Goal: Task Accomplishment & Management: Use online tool/utility

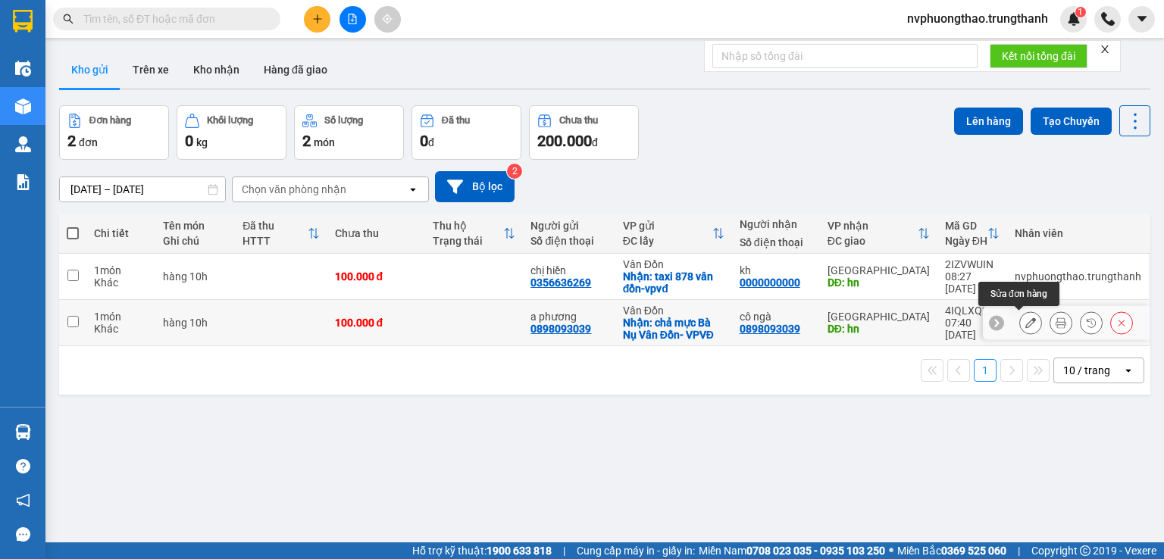
click at [1026, 324] on icon at bounding box center [1031, 323] width 11 height 11
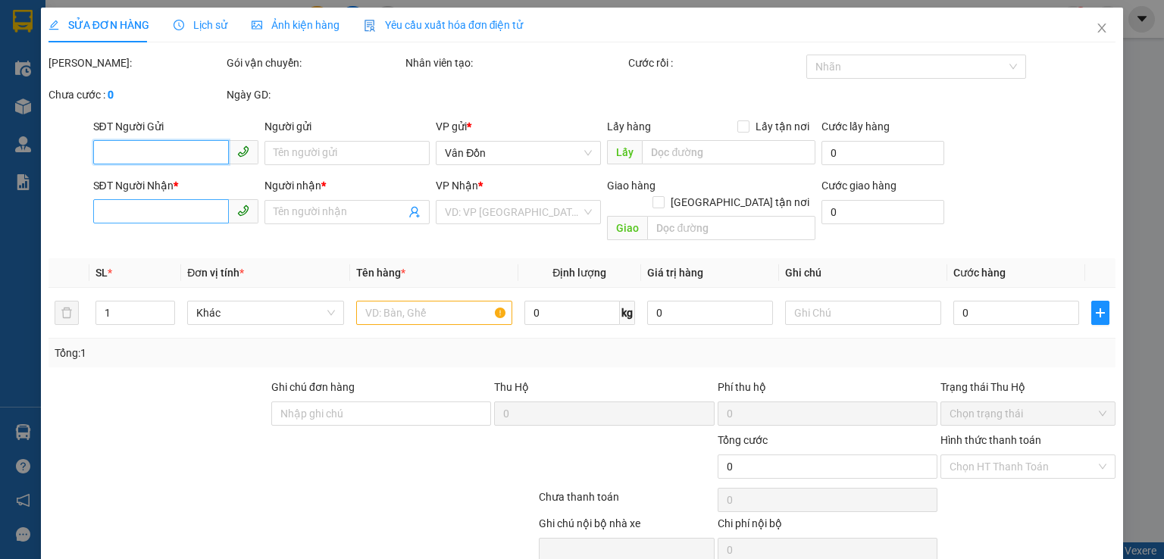
type input "0898093039"
type input "a phương"
checkbox input "true"
type input "chả mực Bà Nụ Vân Đồn- VPVĐ"
type input "0898093039"
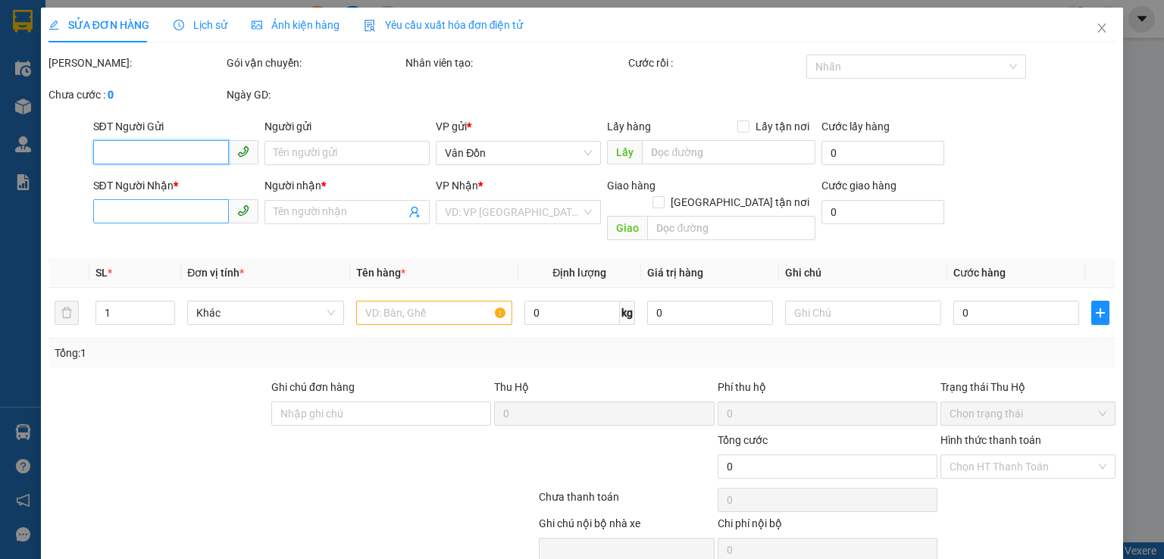
type input "cô ngà"
type input "hn"
type input "100.000"
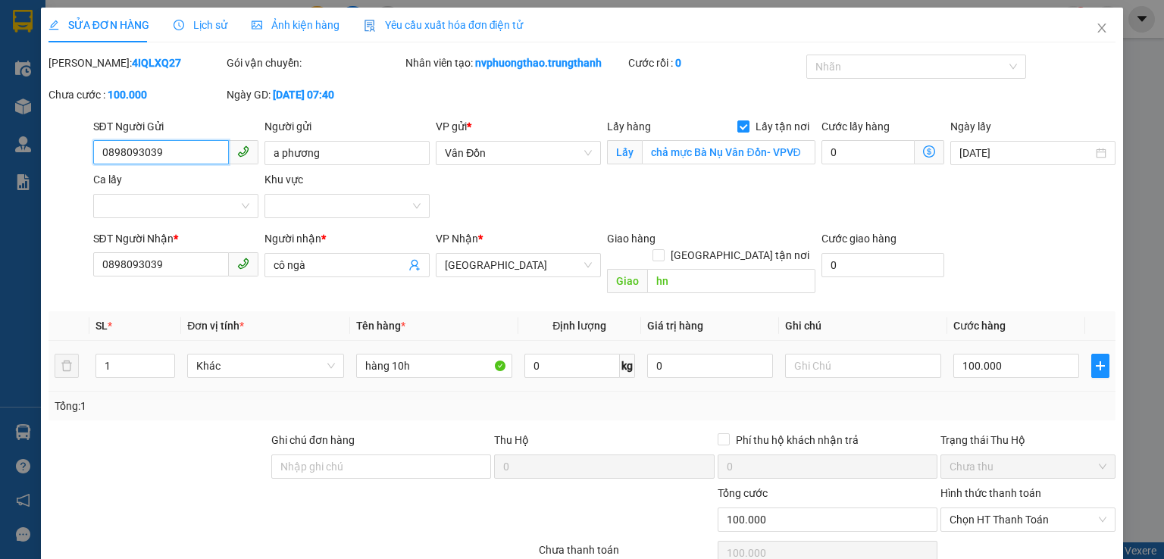
scroll to position [50, 0]
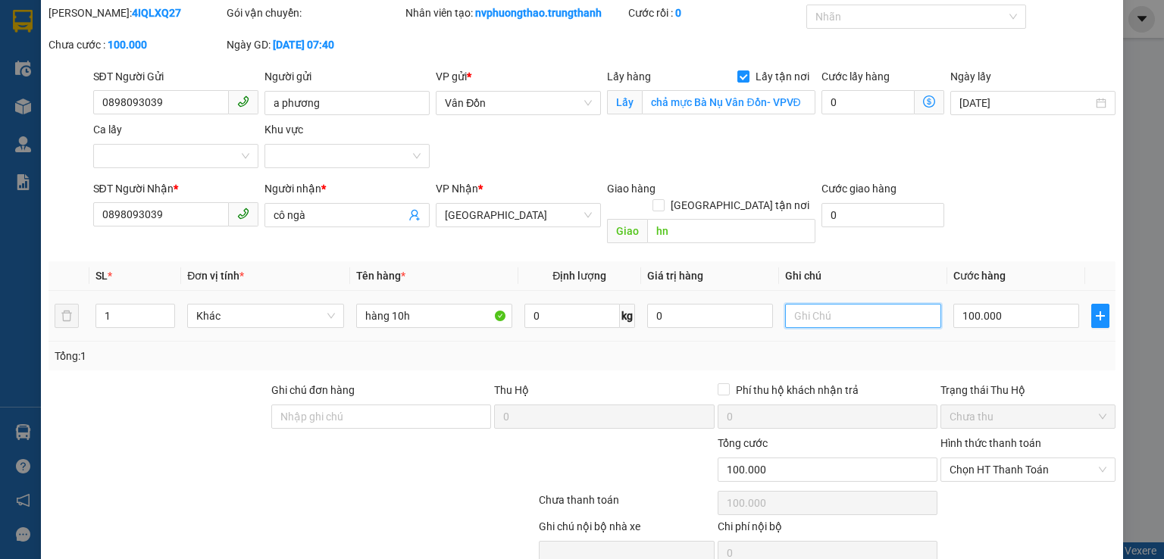
click at [817, 304] on input "text" at bounding box center [863, 316] width 156 height 24
type input "d"
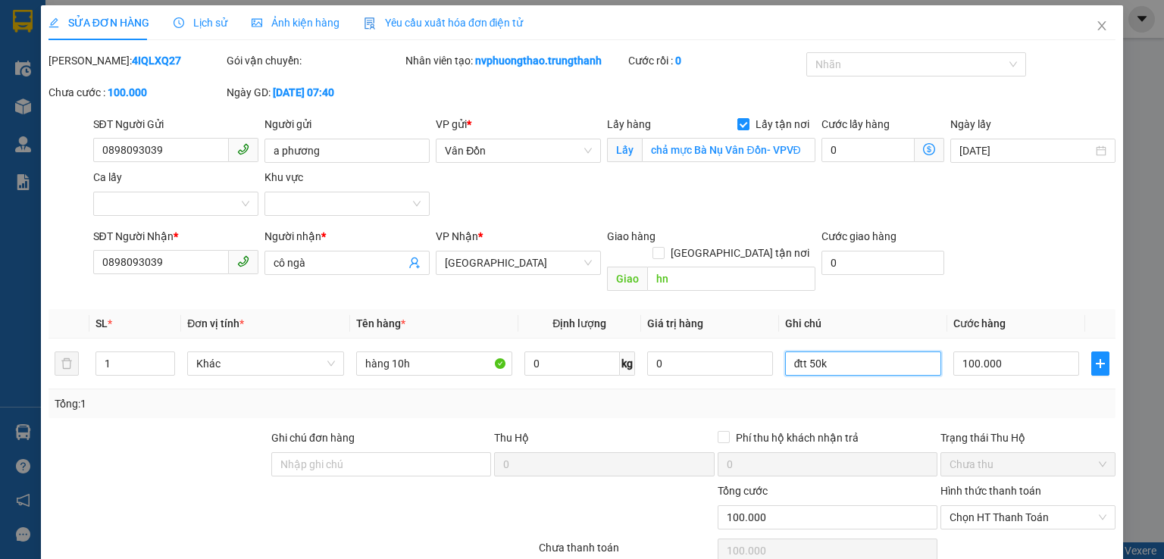
scroll to position [103, 0]
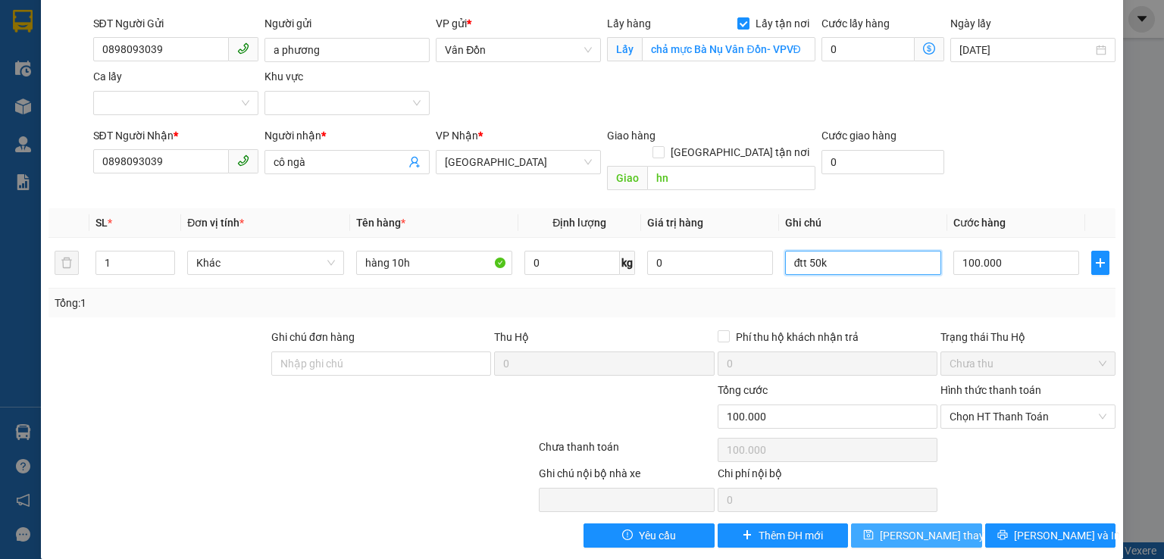
type input "đtt 50k"
click at [851, 525] on button "[PERSON_NAME] thay đổi" at bounding box center [916, 536] width 131 height 24
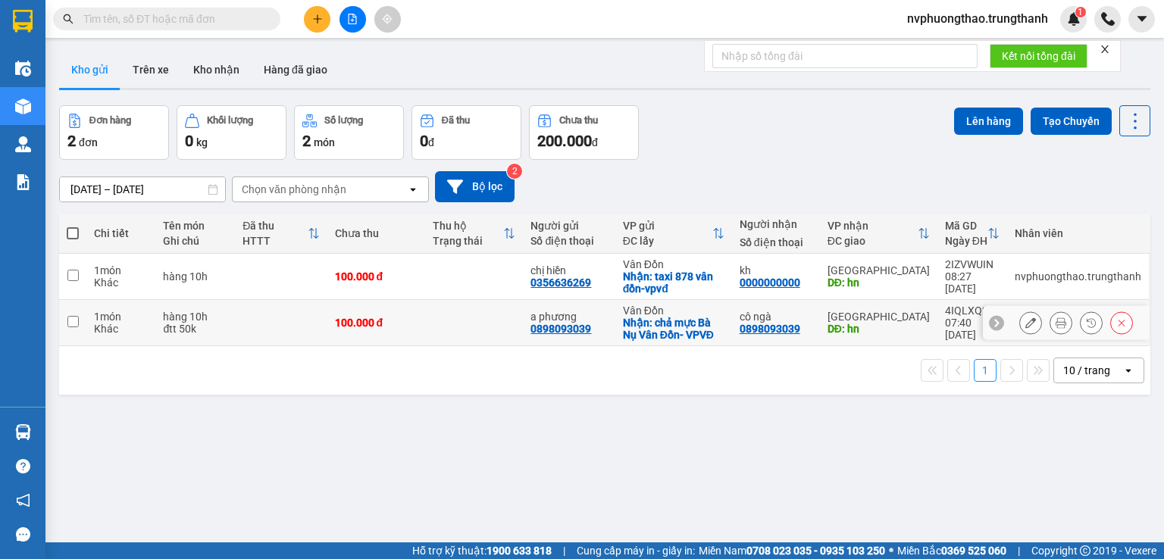
click at [74, 321] on input "checkbox" at bounding box center [72, 321] width 11 height 11
checkbox input "true"
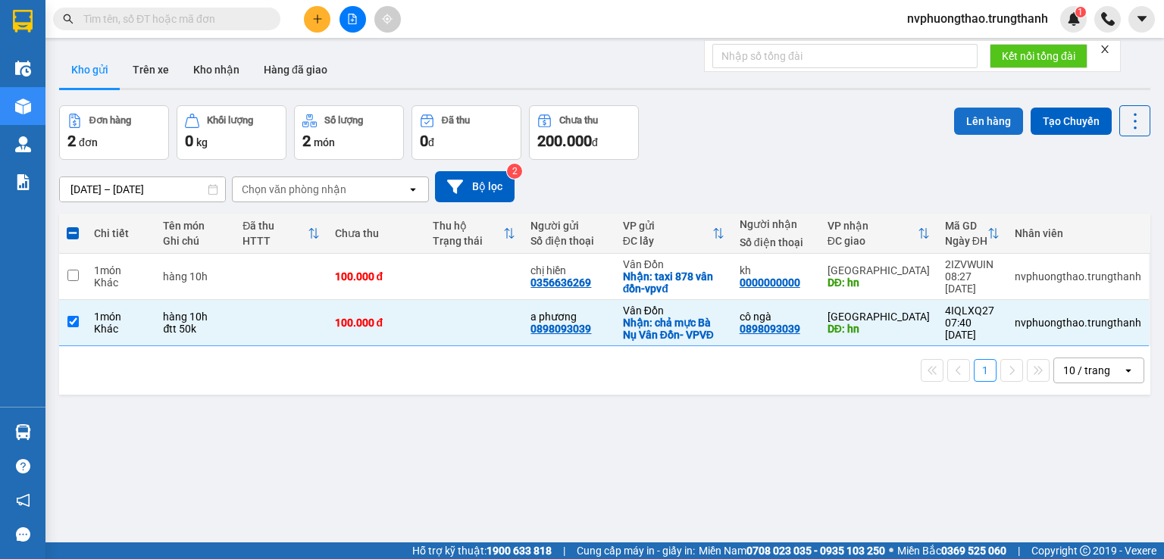
click at [961, 124] on button "Lên hàng" at bounding box center [988, 121] width 69 height 27
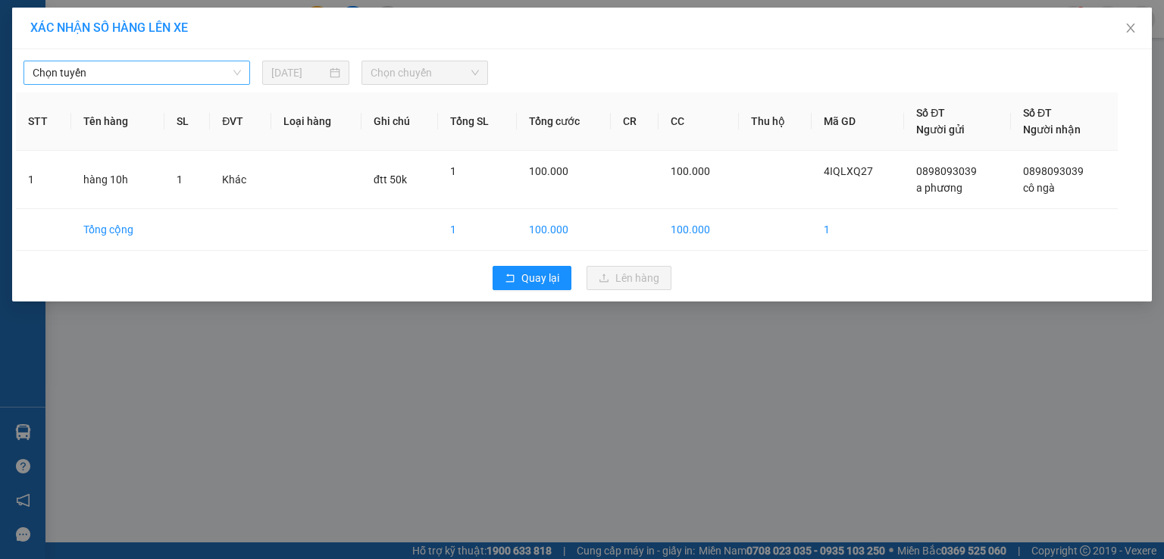
click at [128, 77] on span "Chọn tuyến" at bounding box center [137, 72] width 208 height 23
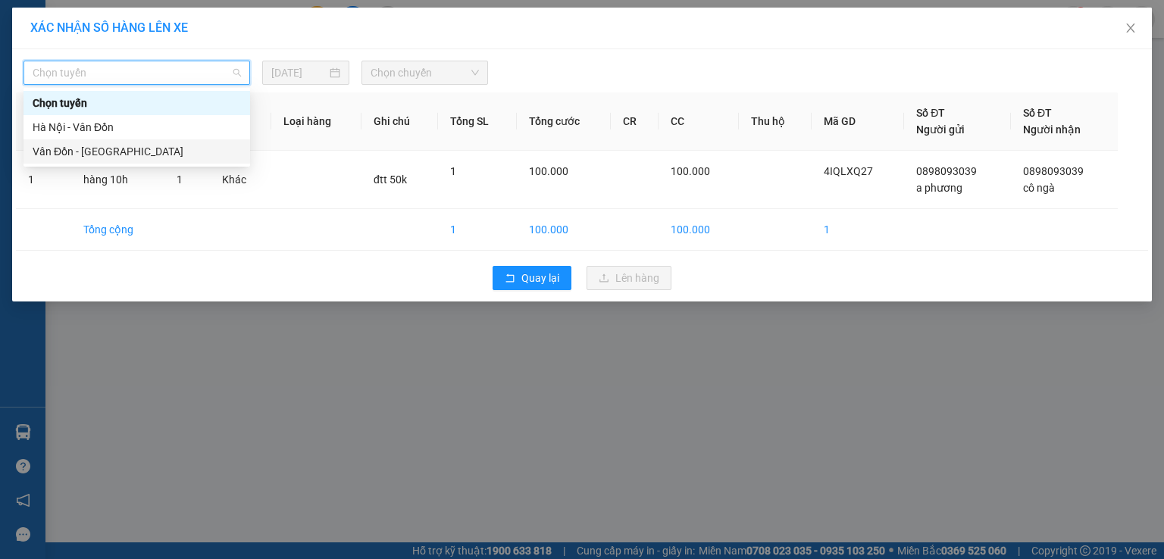
click at [104, 147] on div "Vân Đồn - [GEOGRAPHIC_DATA]" at bounding box center [137, 151] width 208 height 17
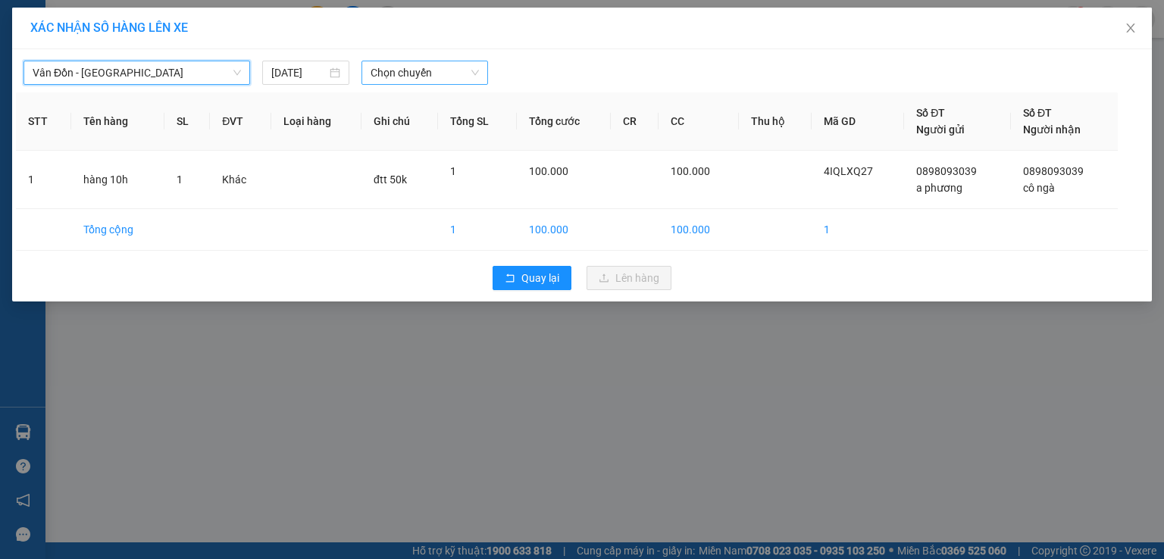
click at [365, 76] on div "Chọn chuyến" at bounding box center [425, 73] width 127 height 24
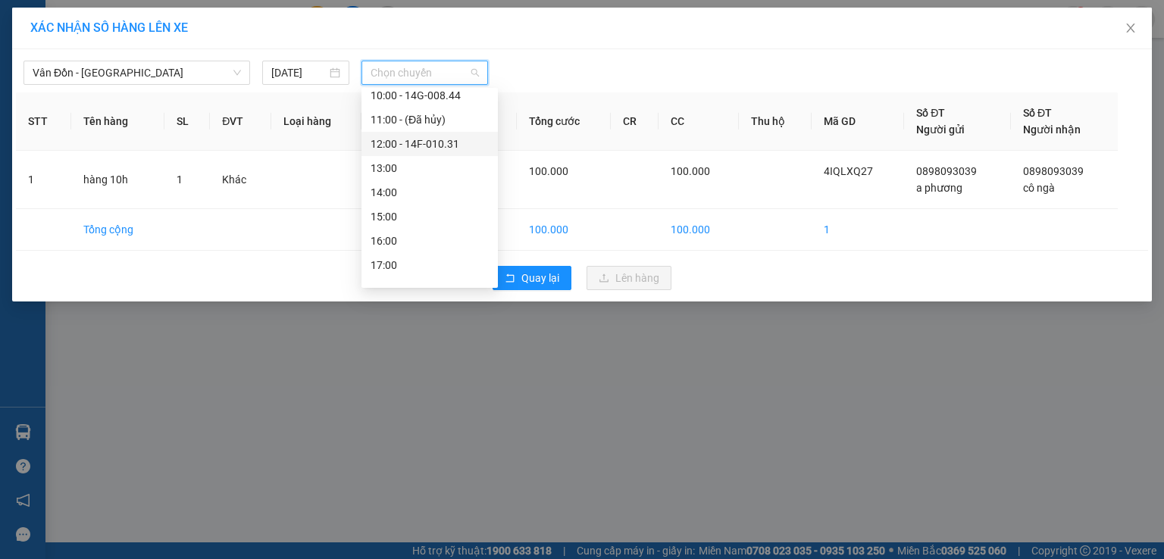
scroll to position [126, 0]
click at [416, 168] on div "10:00 - 14G-008.44" at bounding box center [430, 171] width 118 height 17
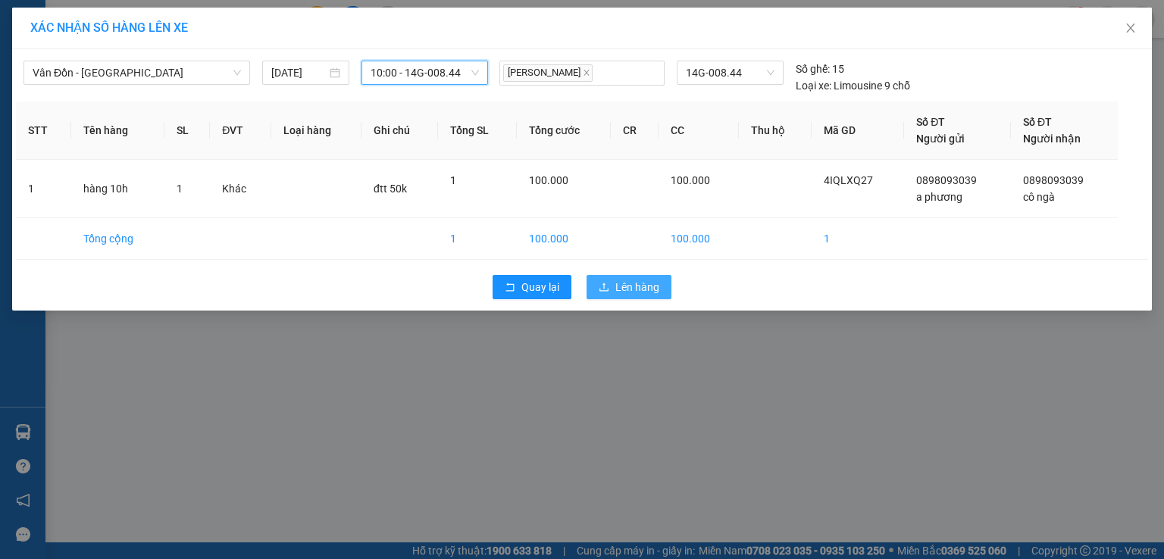
click at [609, 282] on button "Lên hàng" at bounding box center [629, 287] width 85 height 24
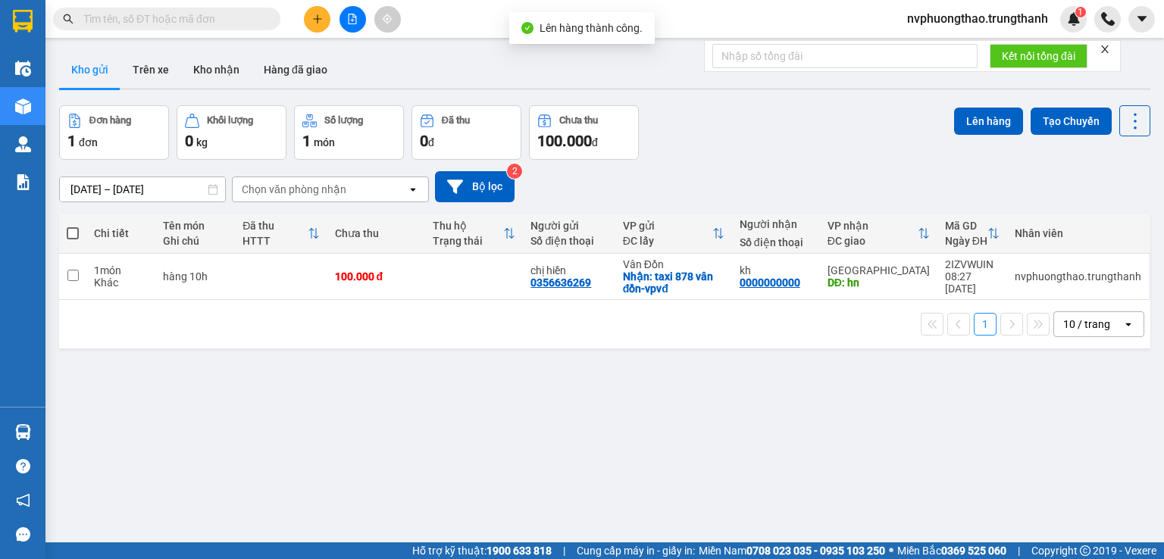
click at [1107, 47] on icon "close" at bounding box center [1105, 49] width 11 height 11
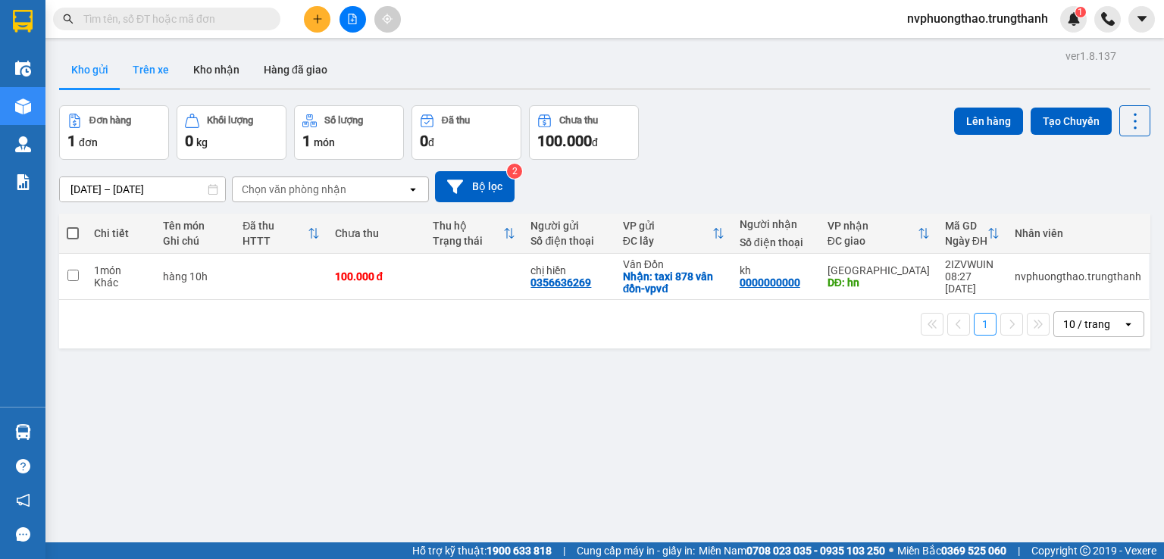
click at [168, 61] on button "Trên xe" at bounding box center [151, 70] width 61 height 36
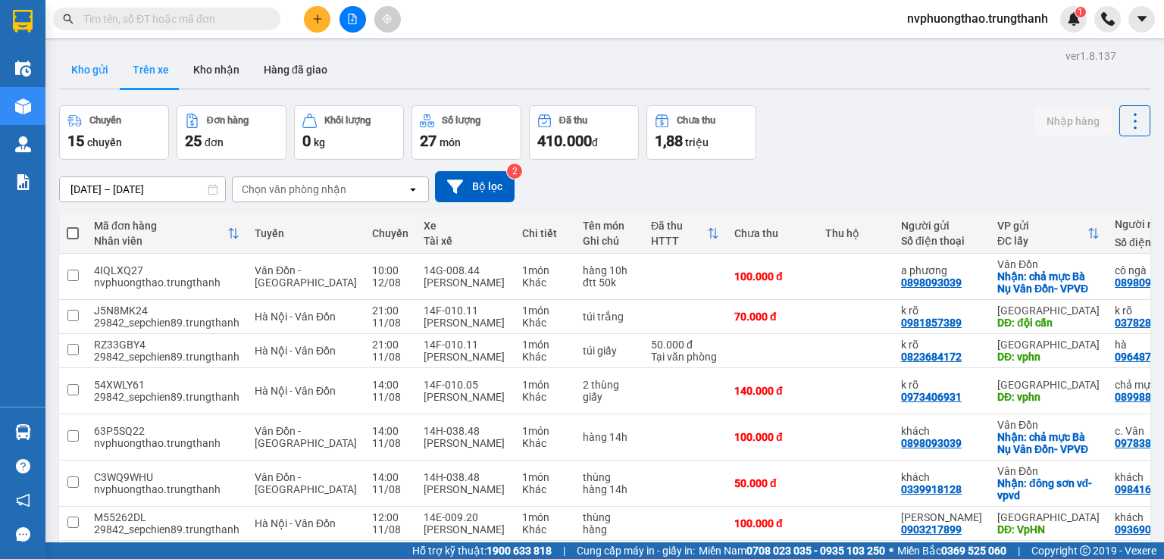
click at [100, 74] on button "Kho gửi" at bounding box center [89, 70] width 61 height 36
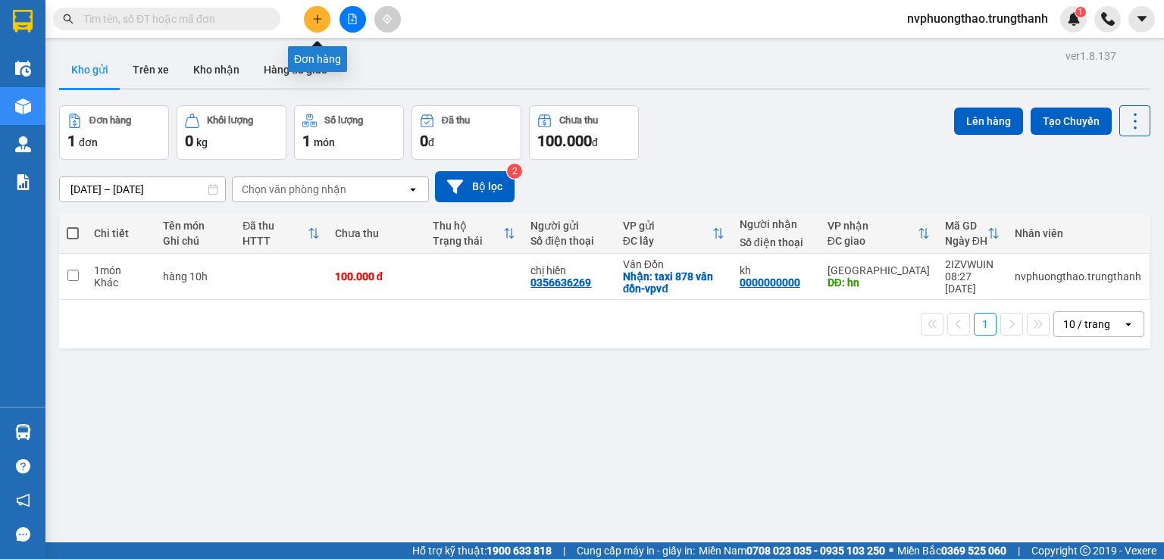
click at [315, 11] on button at bounding box center [317, 19] width 27 height 27
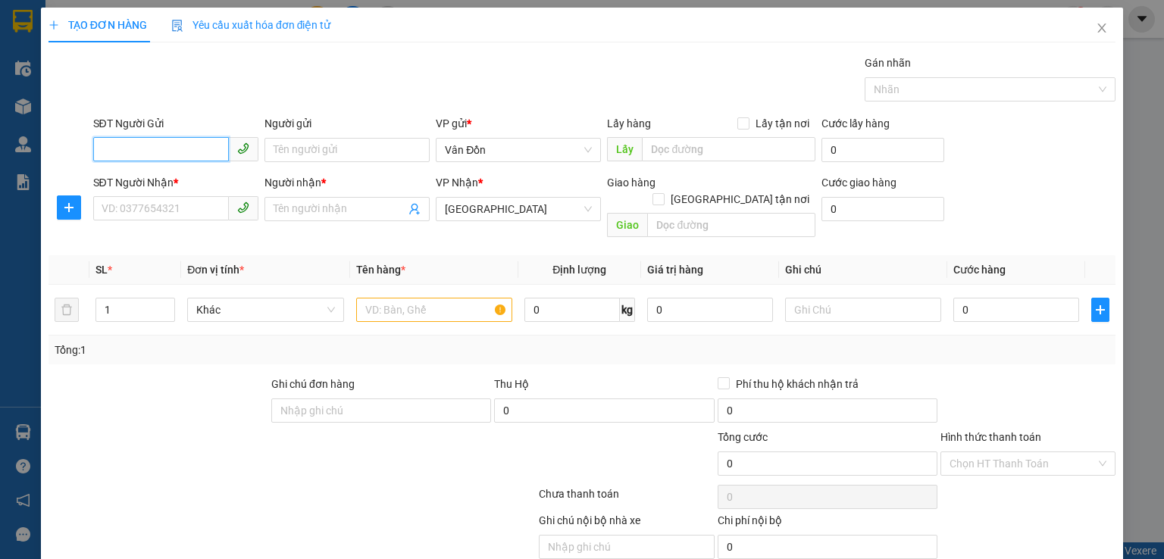
paste input "0968629111"
type input "0968629111"
click at [102, 147] on input "0968629111" at bounding box center [161, 149] width 136 height 24
click at [153, 153] on input "0968629111" at bounding box center [161, 149] width 136 height 24
drag, startPoint x: 164, startPoint y: 149, endPoint x: 87, endPoint y: 152, distance: 76.6
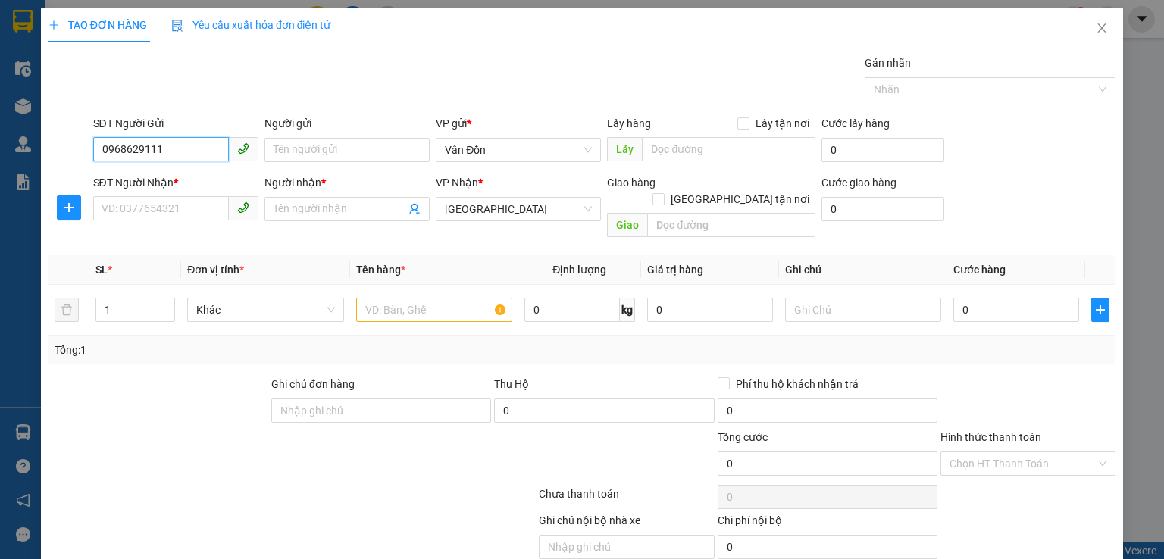
click at [87, 152] on div "SĐT Người Gửi 0968629111 0968629111 Người gửi Tên người gửi VP gửi * Vân Đồn Lấ…" at bounding box center [582, 141] width 1070 height 53
click at [1096, 33] on icon "close" at bounding box center [1102, 28] width 12 height 12
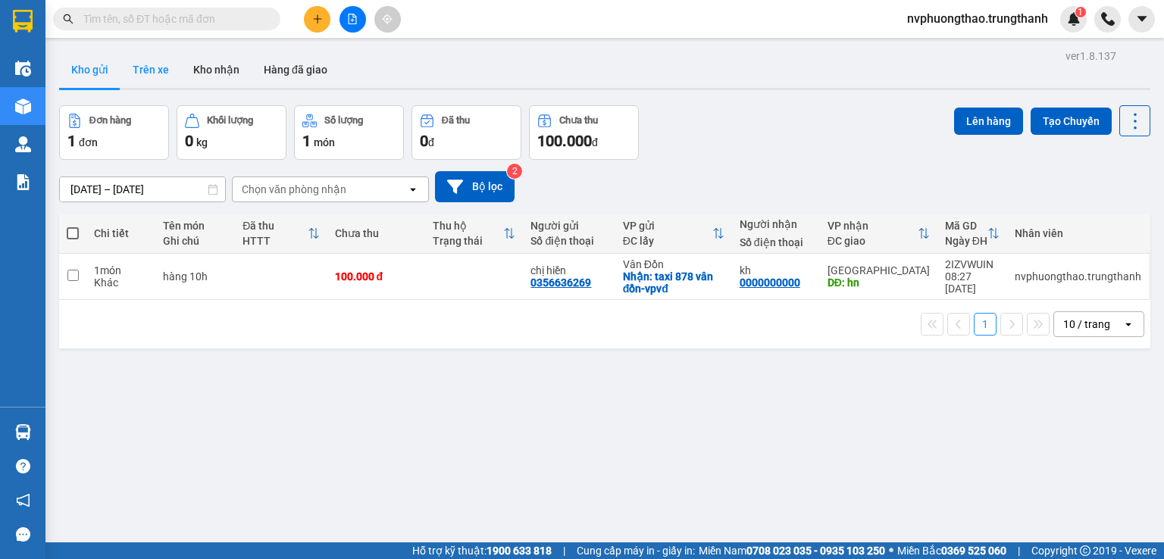
click at [136, 61] on button "Trên xe" at bounding box center [151, 70] width 61 height 36
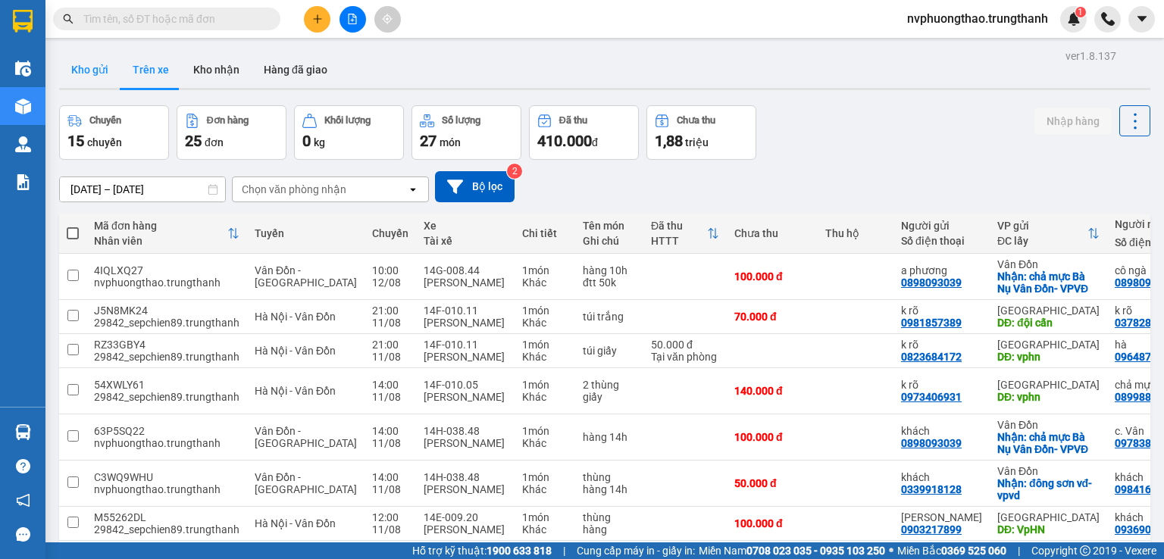
click at [112, 58] on button "Kho gửi" at bounding box center [89, 70] width 61 height 36
